Goal: Navigation & Orientation: Find specific page/section

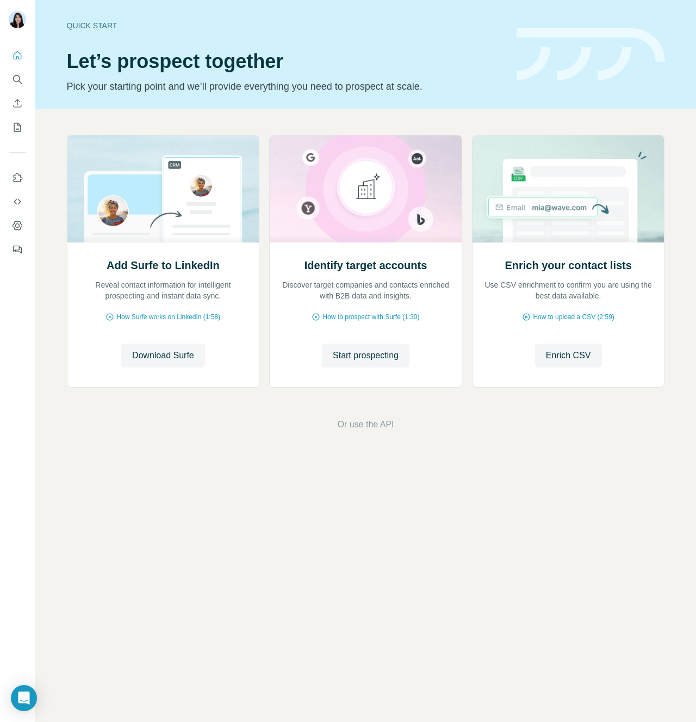
click at [47, 260] on div "Add Surfe to LinkedIn Reveal contact information for intelligent prospecting an…" at bounding box center [365, 283] width 661 height 349
click at [16, 222] on icon "Dashboard" at bounding box center [17, 225] width 11 height 11
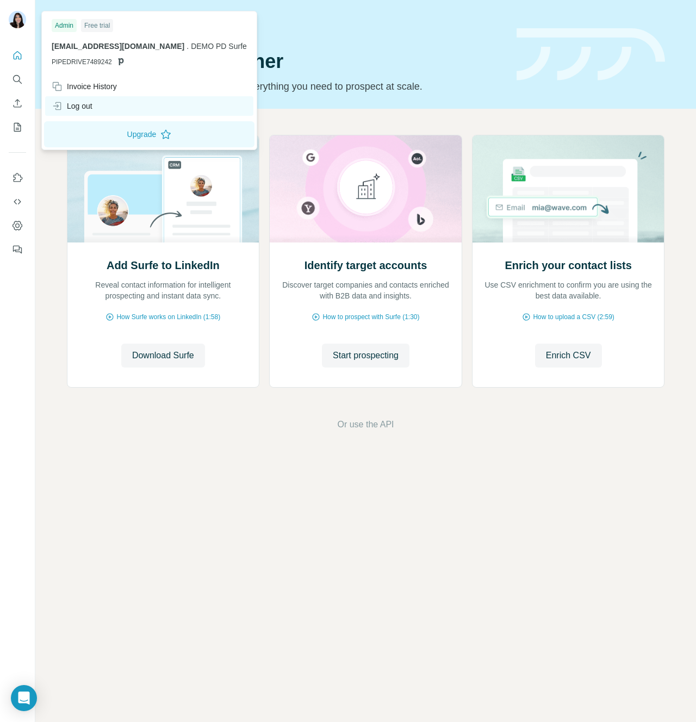
click at [96, 110] on div "Log out" at bounding box center [149, 106] width 208 height 20
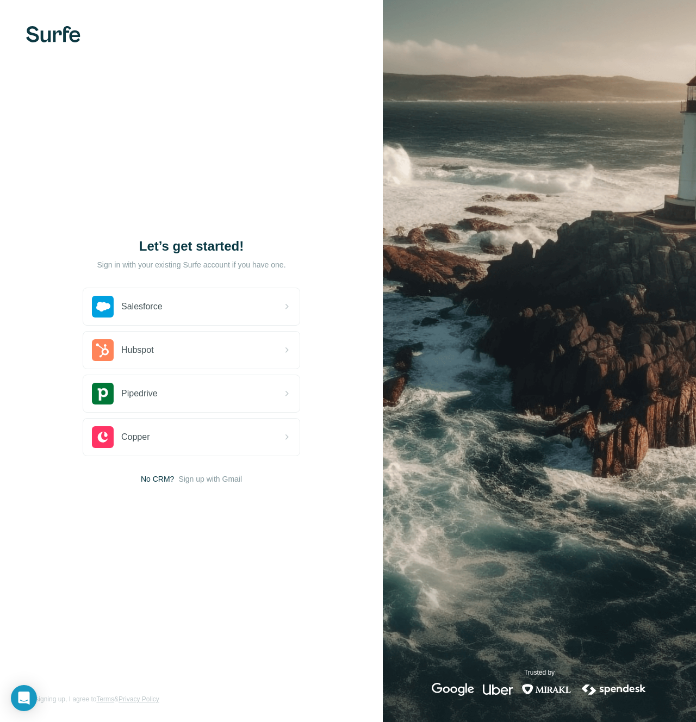
click at [322, 125] on div "Let’s get started! Sign in with your existing Surfe account if you have one. Sa…" at bounding box center [191, 361] width 383 height 722
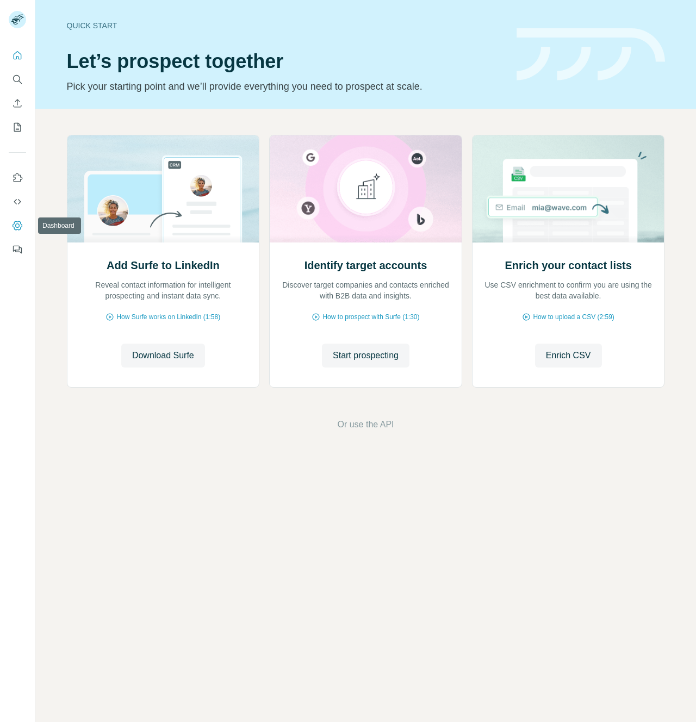
click at [22, 228] on icon "Dashboard" at bounding box center [17, 225] width 11 height 11
click at [55, 269] on div "Add Surfe to LinkedIn Reveal contact information for intelligent prospecting an…" at bounding box center [365, 283] width 661 height 349
click at [17, 223] on icon "Dashboard" at bounding box center [17, 225] width 11 height 11
click at [274, 82] on p "Pick your starting point and we’ll provide everything you need to prospect at s…" at bounding box center [285, 86] width 437 height 15
click at [17, 224] on icon "Dashboard" at bounding box center [17, 225] width 11 height 11
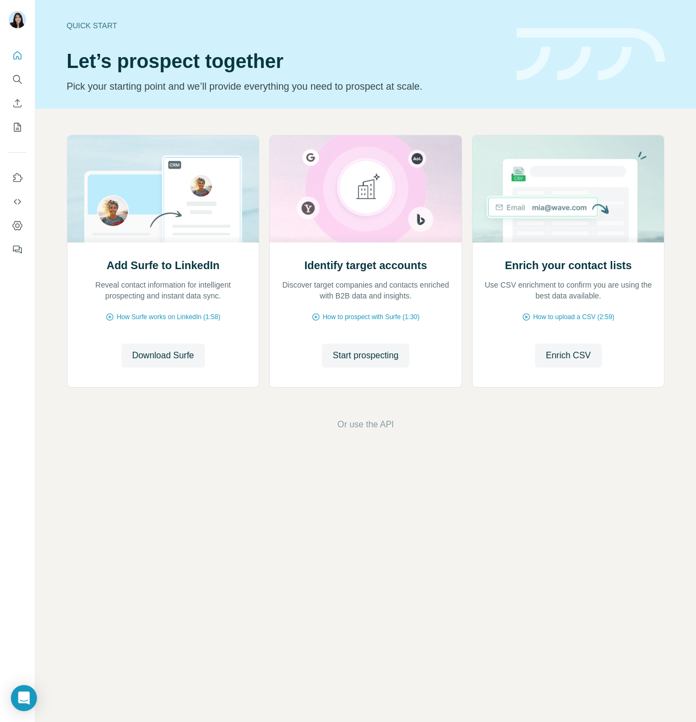
click at [615, 90] on header "Quick start Let’s prospect together Pick your starting point and we’ll provide …" at bounding box center [366, 54] width 598 height 79
